Goal: Entertainment & Leisure: Consume media (video, audio)

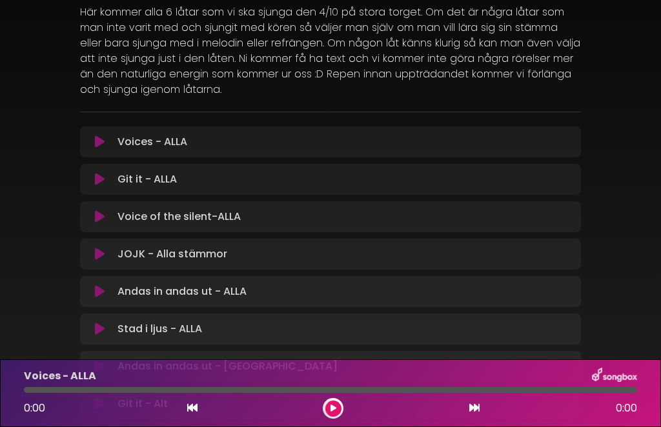
scroll to position [172, 0]
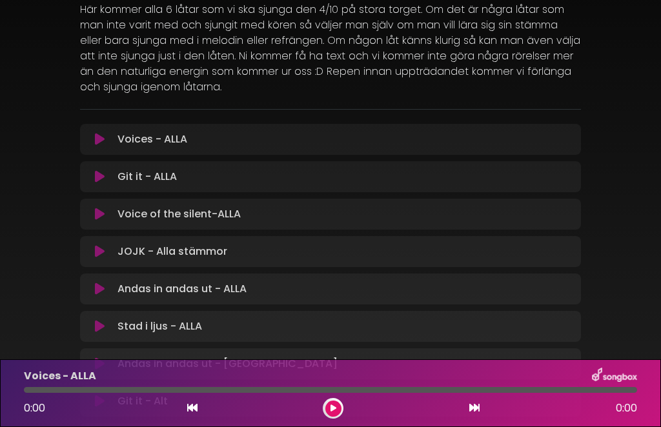
click at [183, 214] on p "Voice of the silent-ALLA Loading Track..." at bounding box center [178, 213] width 123 height 15
click at [98, 210] on icon at bounding box center [100, 214] width 10 height 13
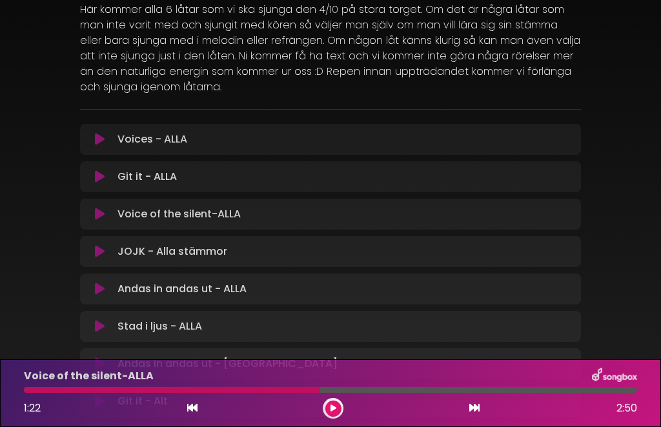
click at [339, 404] on button at bounding box center [333, 409] width 16 height 16
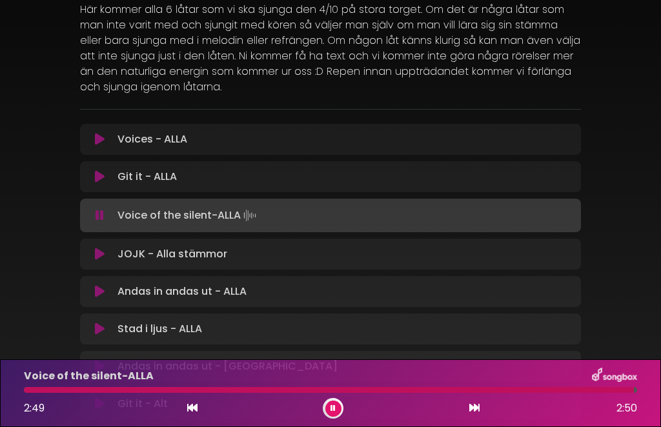
click at [96, 248] on icon at bounding box center [100, 254] width 10 height 13
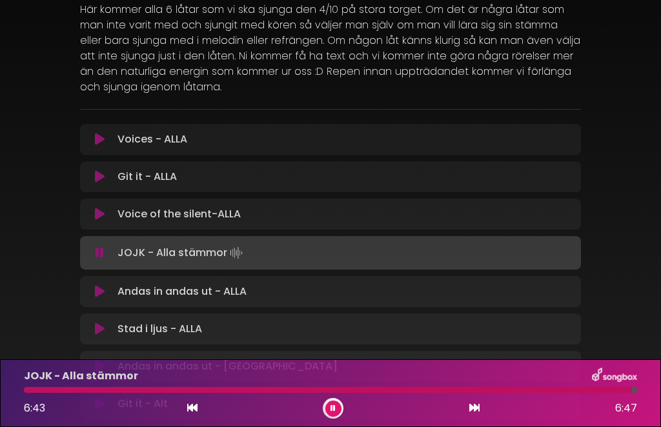
click at [99, 292] on icon at bounding box center [100, 291] width 10 height 13
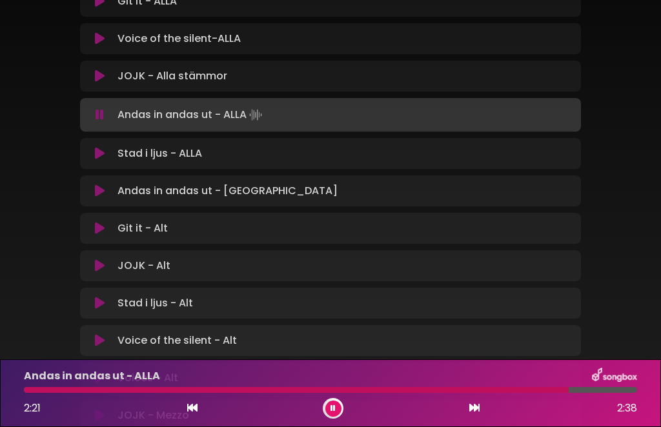
scroll to position [346, 0]
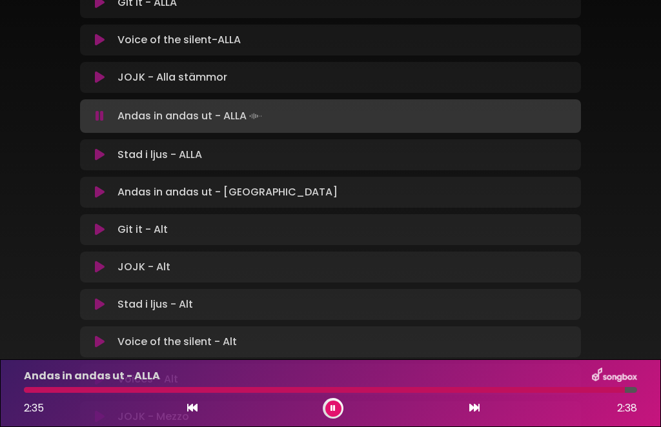
click at [94, 156] on button at bounding box center [100, 154] width 25 height 13
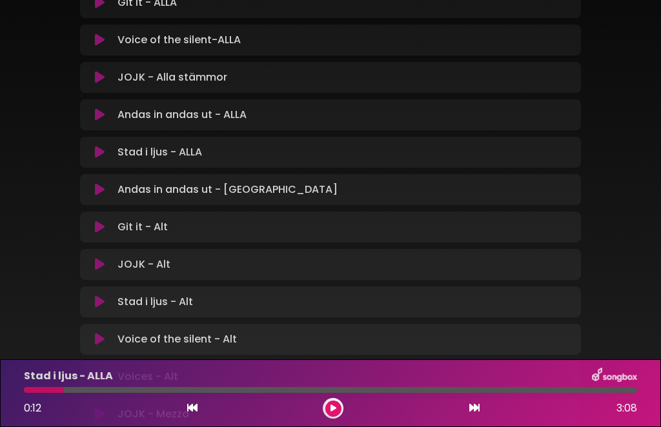
click at [338, 411] on button at bounding box center [333, 409] width 16 height 16
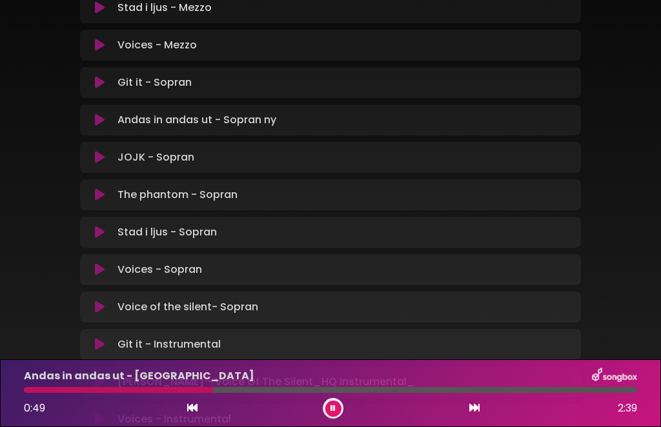
scroll to position [903, 0]
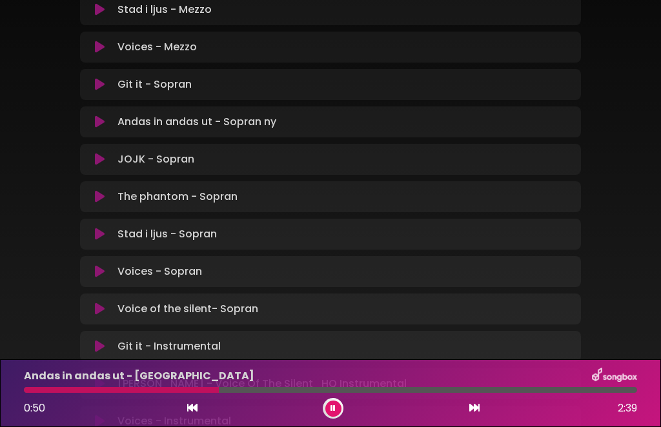
click at [185, 202] on p "The phantom - Sopran Loading Track..." at bounding box center [177, 196] width 120 height 15
click at [185, 199] on p "The phantom - Sopran Loading Track..." at bounding box center [177, 196] width 120 height 15
click at [153, 195] on p "The phantom - Sopran Loading Track..." at bounding box center [177, 196] width 120 height 15
click at [97, 197] on icon at bounding box center [100, 196] width 10 height 13
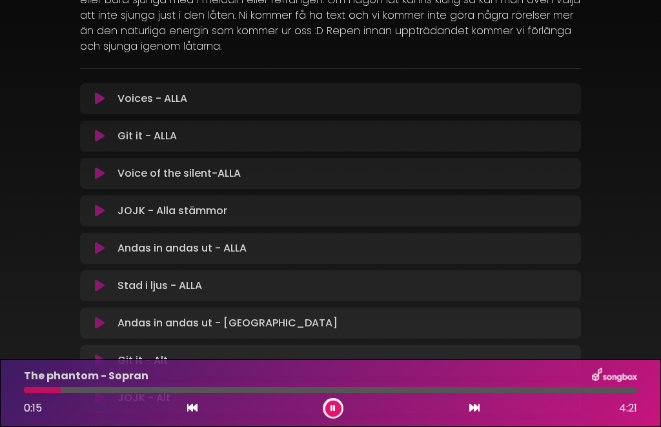
scroll to position [210, 0]
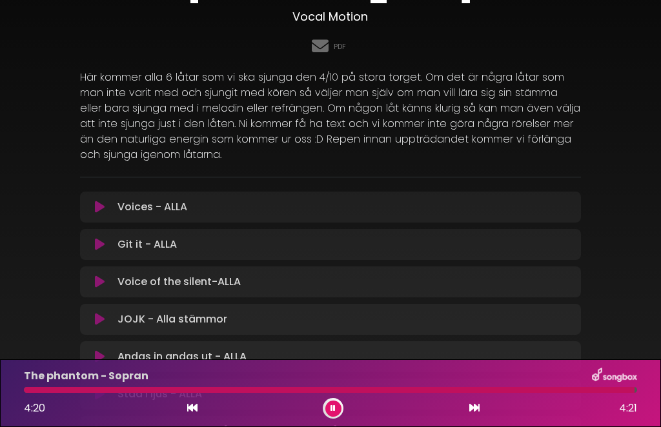
click at [334, 410] on icon at bounding box center [332, 409] width 5 height 8
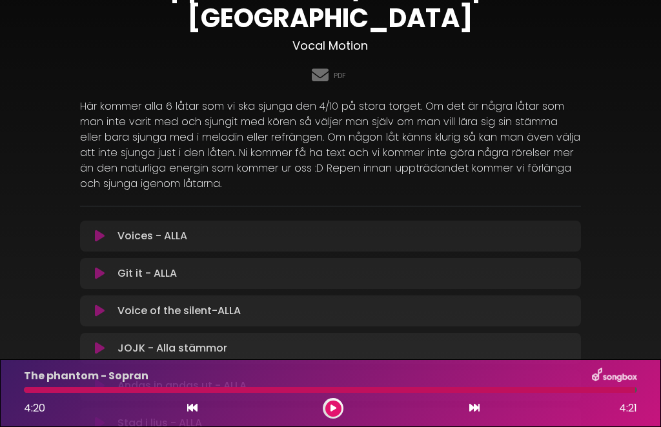
scroll to position [72, 0]
